Goal: Task Accomplishment & Management: Manage account settings

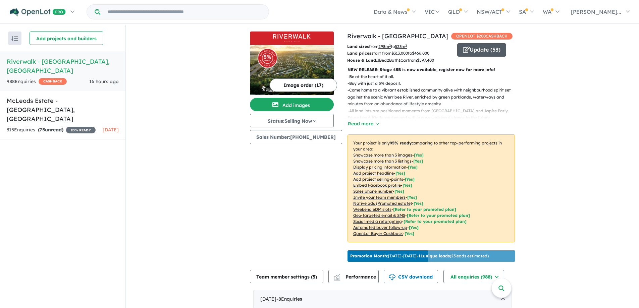
click at [476, 49] on button "Update ( 53 )" at bounding box center [481, 49] width 49 height 13
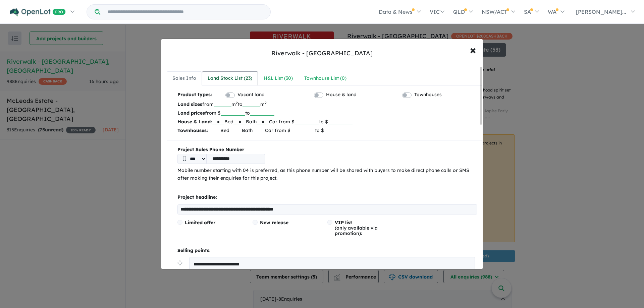
click at [223, 82] on div "Land Stock List ( 23 )" at bounding box center [230, 79] width 45 height 8
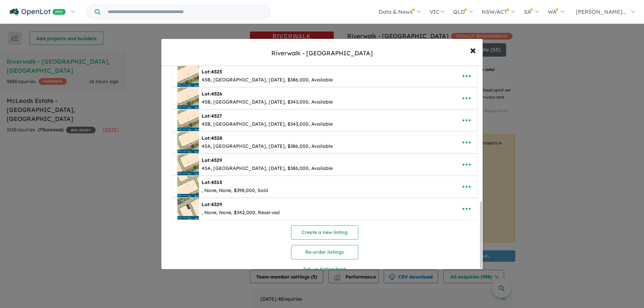
scroll to position [416, 0]
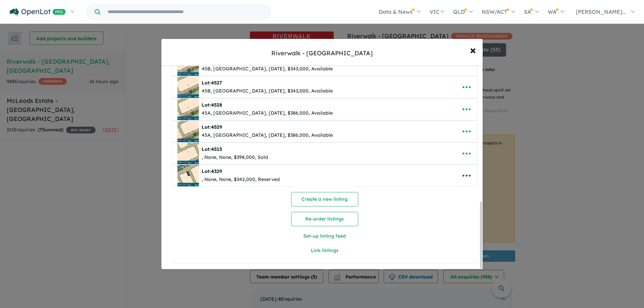
click at [468, 172] on icon "button" at bounding box center [467, 176] width 10 height 10
click at [448, 207] on link "Remove" at bounding box center [452, 207] width 50 height 15
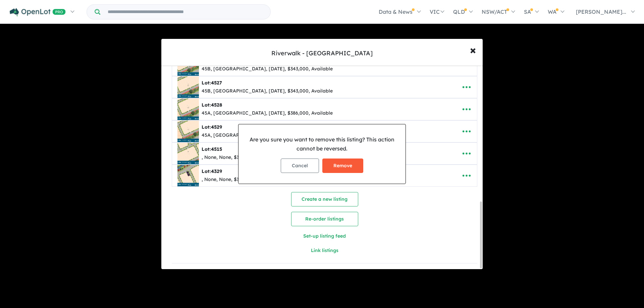
click at [347, 165] on button "Remove" at bounding box center [343, 166] width 41 height 14
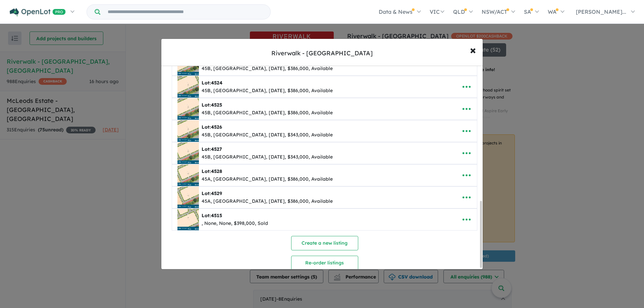
scroll to position [414, 0]
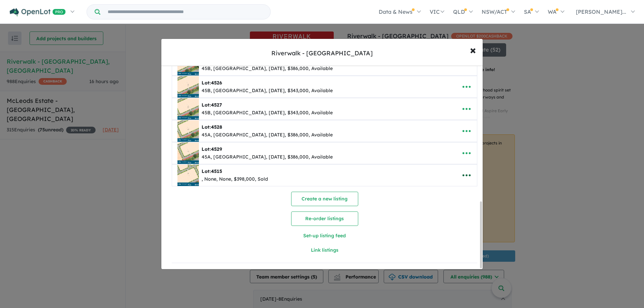
click at [465, 175] on icon "button" at bounding box center [467, 176] width 8 height 2
click at [447, 206] on link "Remove" at bounding box center [452, 207] width 50 height 15
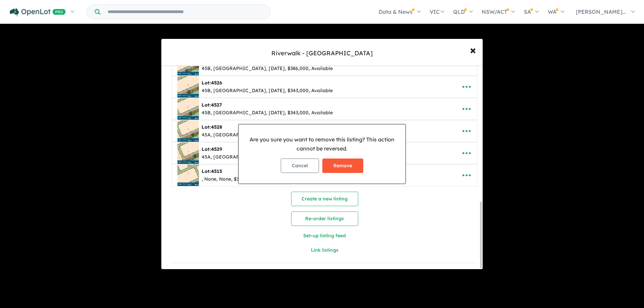
click at [341, 166] on button "Remove" at bounding box center [343, 166] width 41 height 14
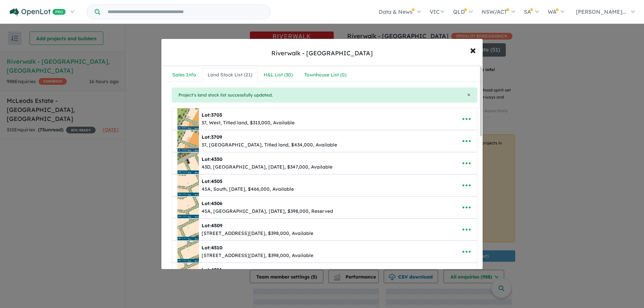
scroll to position [0, 0]
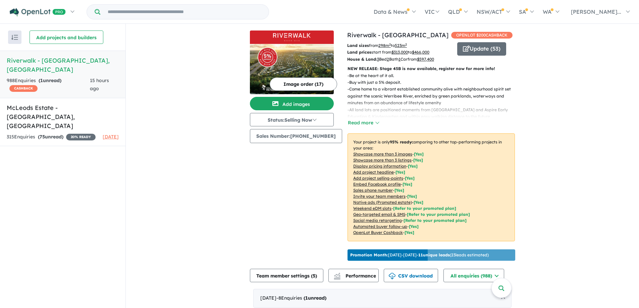
scroll to position [1, 0]
